Goal: Task Accomplishment & Management: Manage account settings

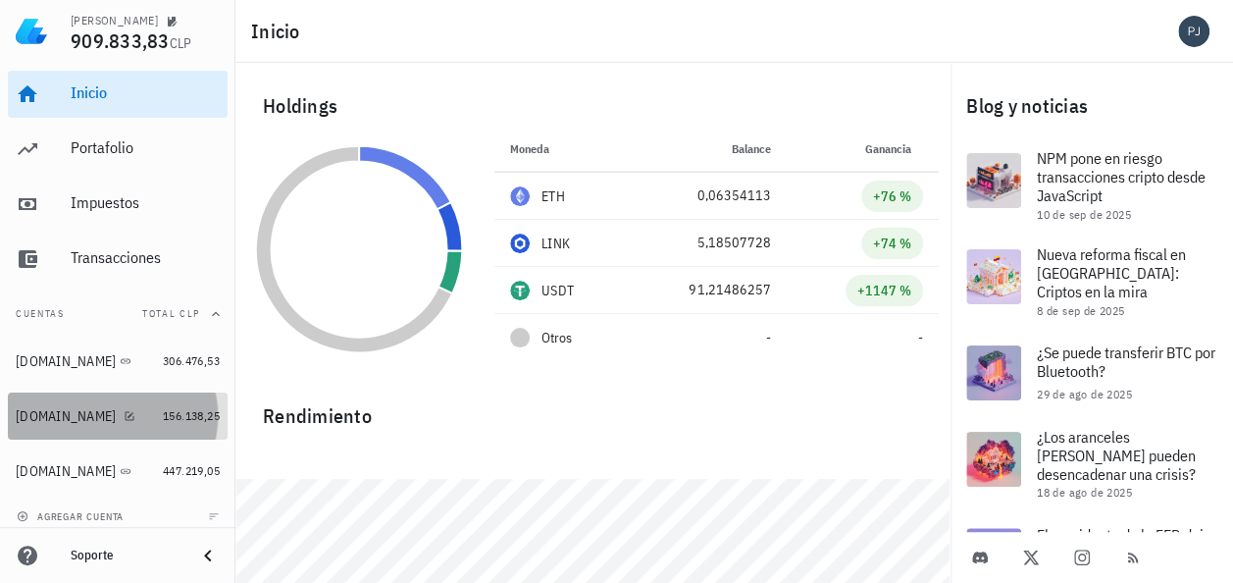
drag, startPoint x: 34, startPoint y: 412, endPoint x: 404, endPoint y: 438, distance: 370.8
click at [35, 411] on div "[DOMAIN_NAME]" at bounding box center [66, 416] width 100 height 17
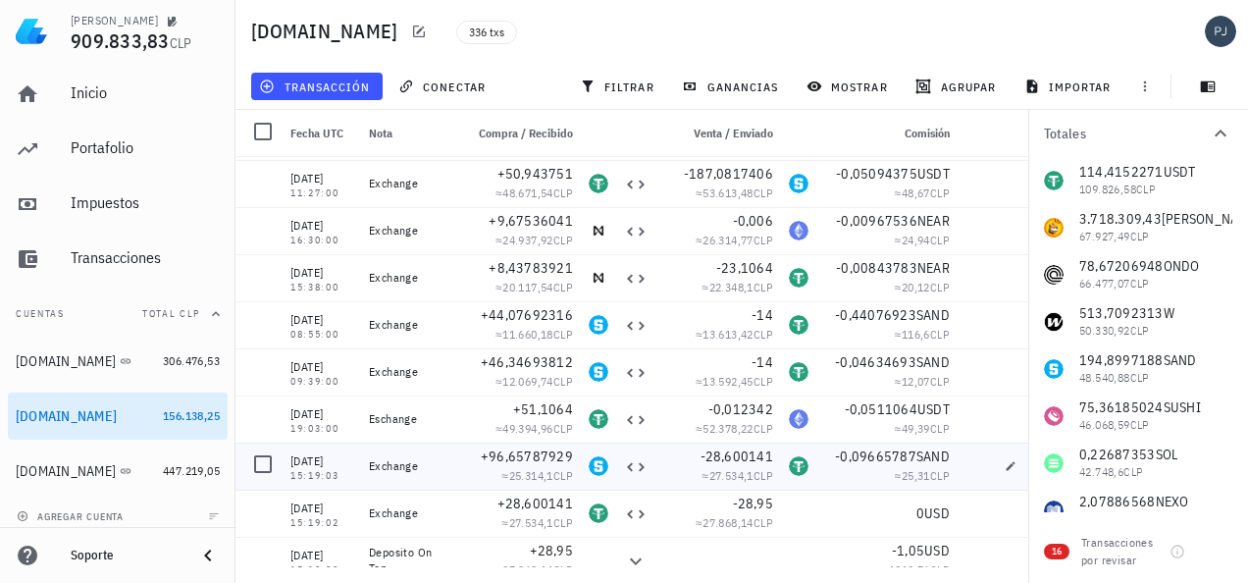
scroll to position [392, 0]
